Goal: Information Seeking & Learning: Learn about a topic

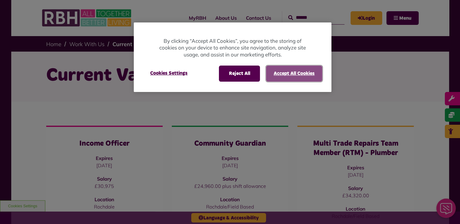
click at [283, 76] on button "Accept All Cookies" at bounding box center [294, 74] width 56 height 16
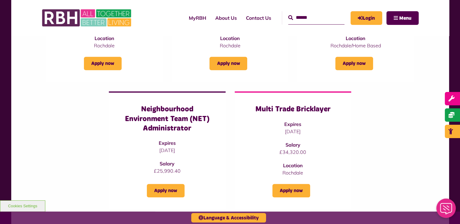
scroll to position [456, 0]
